Goal: Transaction & Acquisition: Purchase product/service

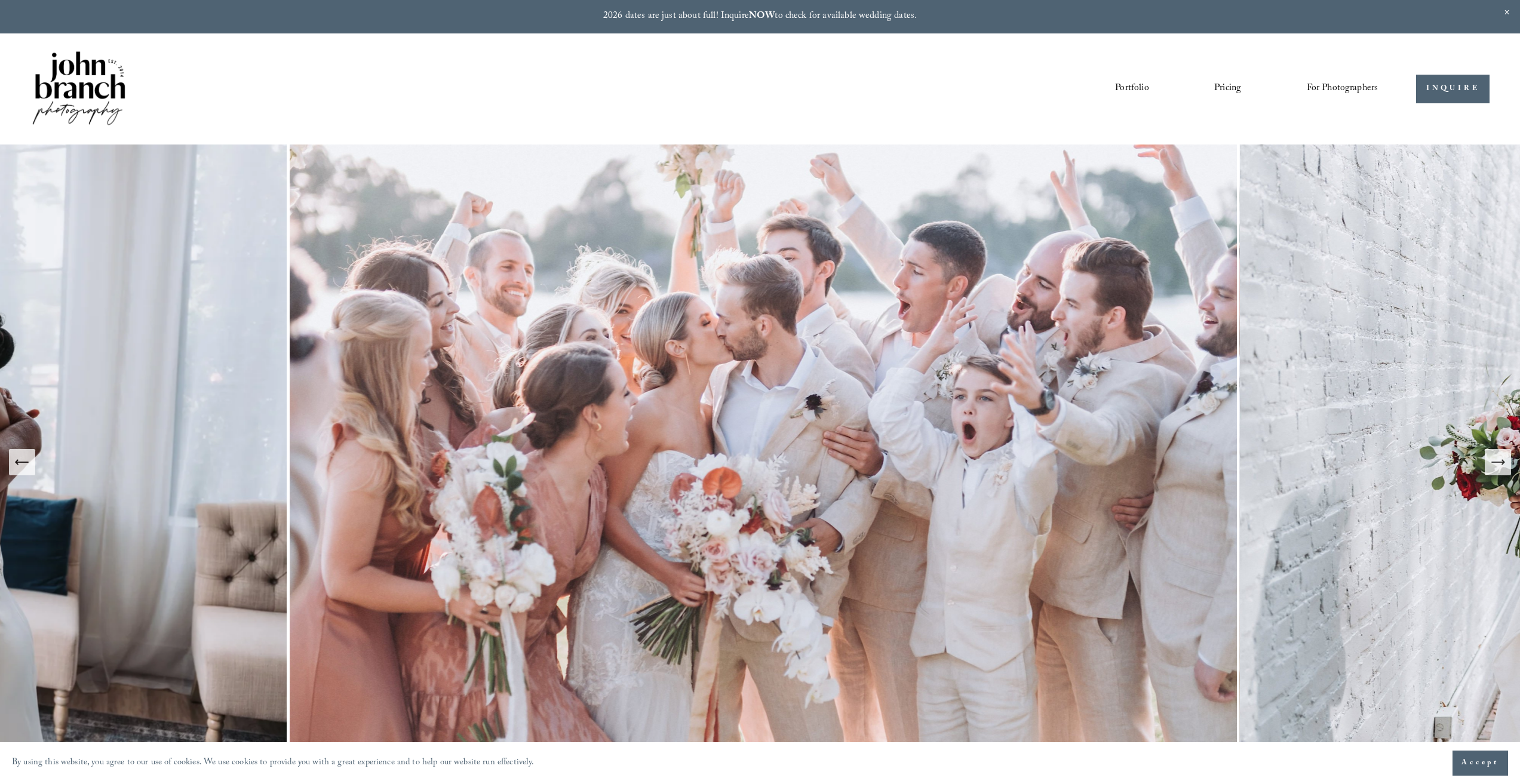
click at [1244, 85] on nav "Portfolio Pricing For Photographers Presets Education Courses Blog" at bounding box center [1247, 89] width 263 height 21
click at [1230, 87] on link "Pricing" at bounding box center [1227, 89] width 27 height 21
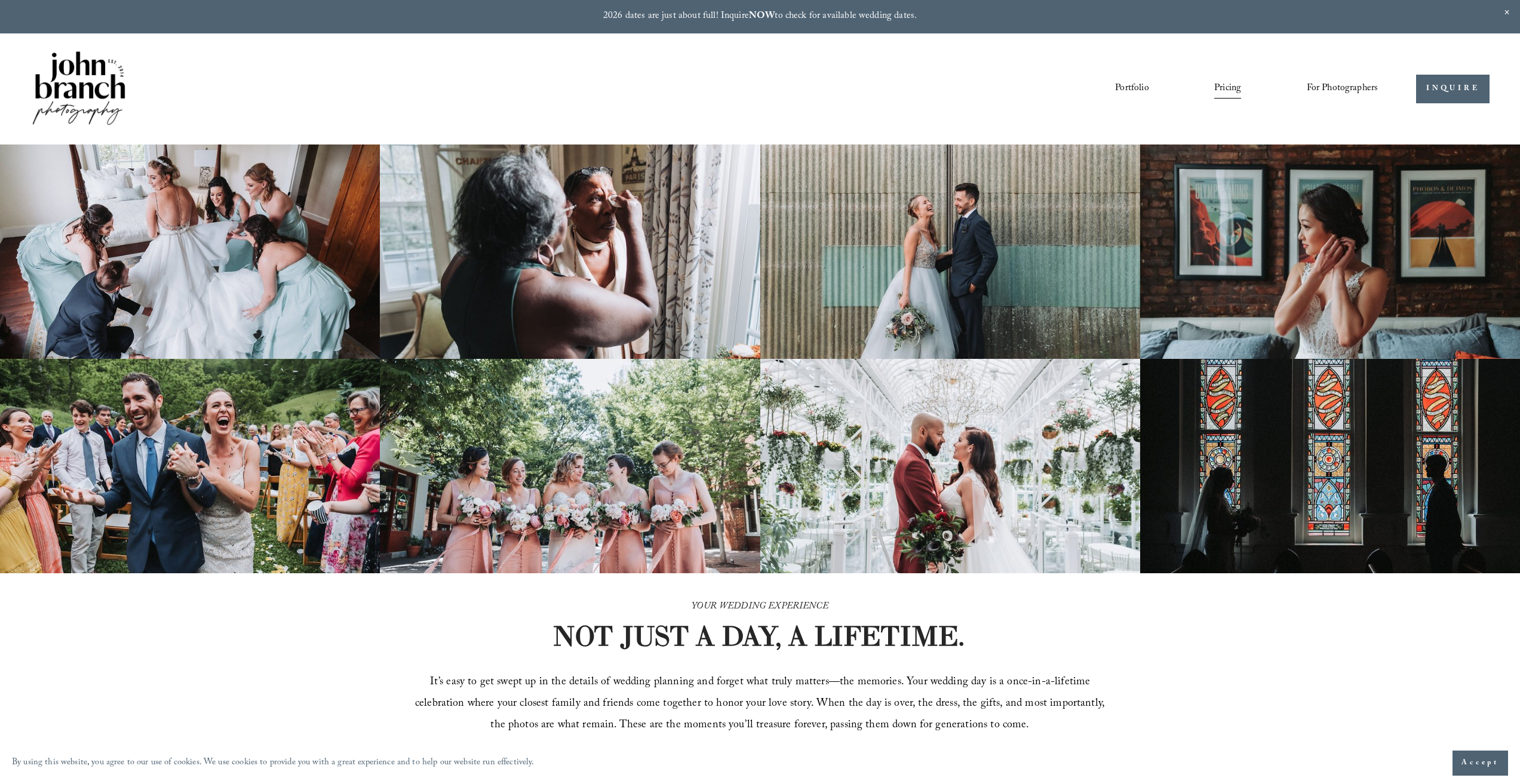
click at [1350, 83] on span "For Photographers" at bounding box center [1342, 88] width 71 height 19
click at [0, 0] on span "Presets" at bounding box center [0, 0] width 0 height 0
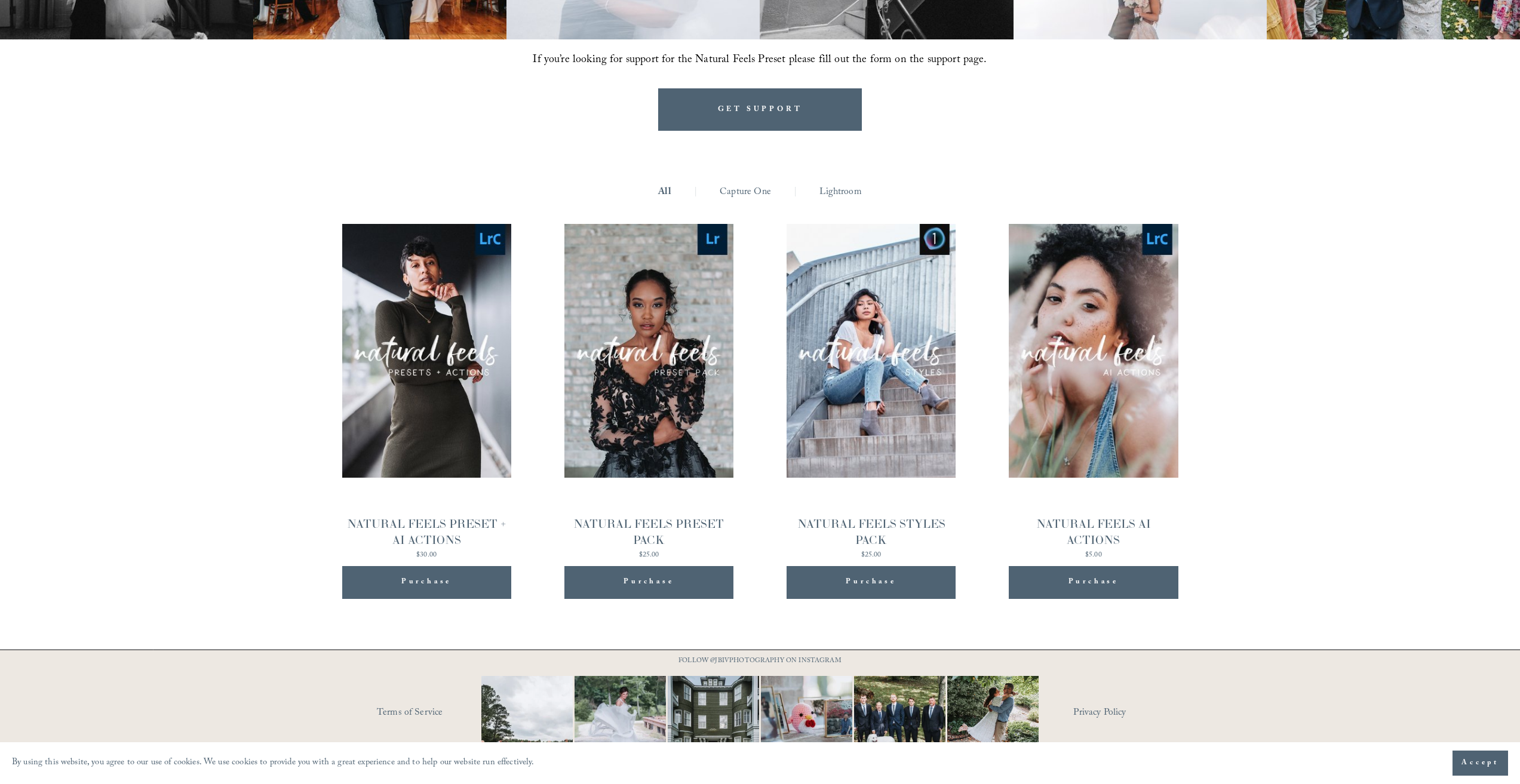
scroll to position [1290, 0]
